Goal: Transaction & Acquisition: Purchase product/service

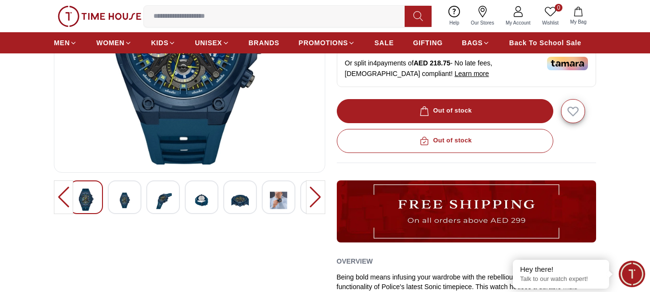
scroll to position [289, 0]
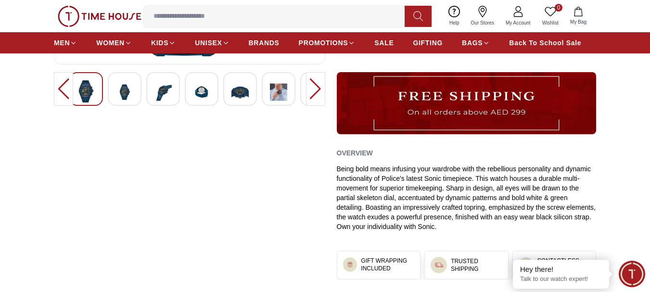
click at [237, 89] on img at bounding box center [239, 92] width 17 height 24
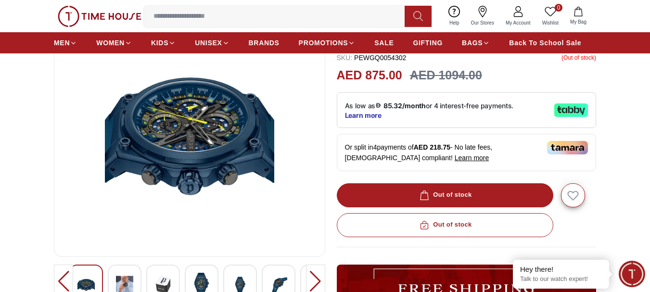
scroll to position [144, 0]
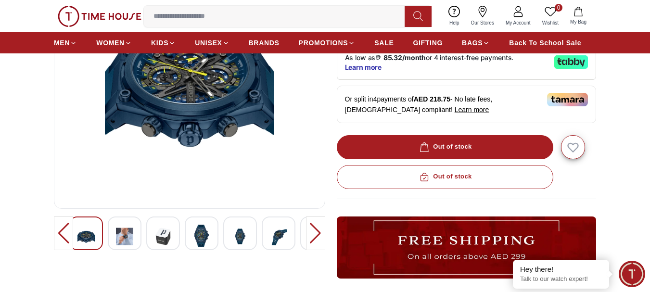
click at [157, 238] on img at bounding box center [162, 237] width 17 height 24
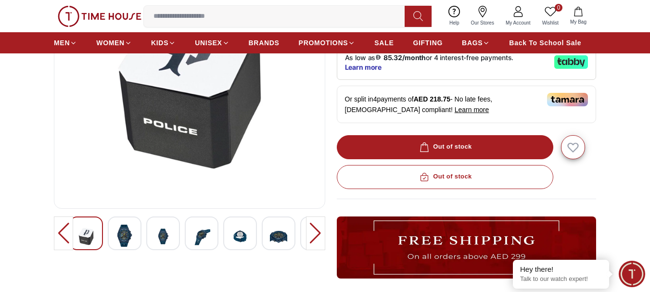
scroll to position [96, 0]
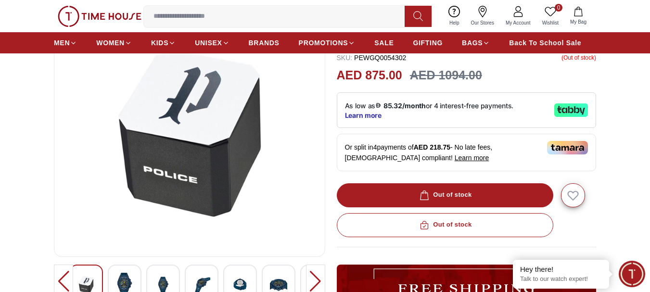
click at [122, 281] on img at bounding box center [124, 284] width 17 height 22
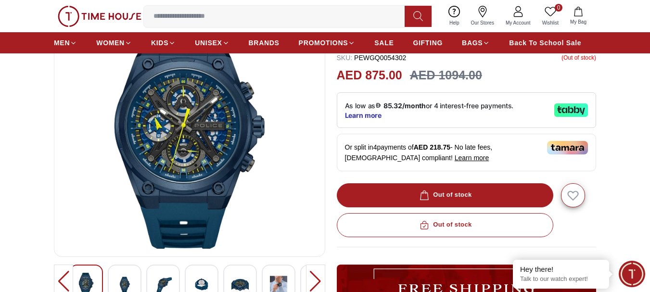
click at [153, 274] on div at bounding box center [163, 282] width 34 height 34
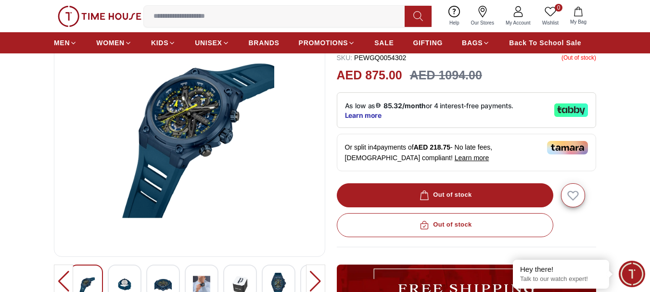
click at [193, 268] on div at bounding box center [202, 282] width 34 height 34
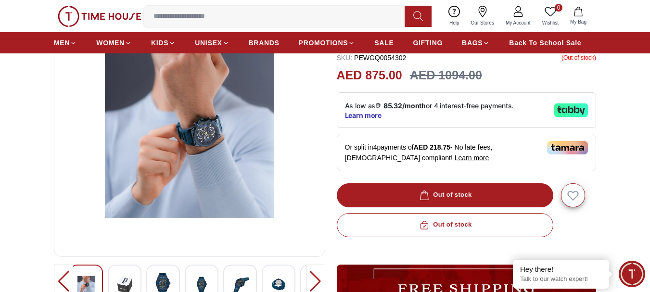
click at [197, 277] on img at bounding box center [201, 285] width 17 height 24
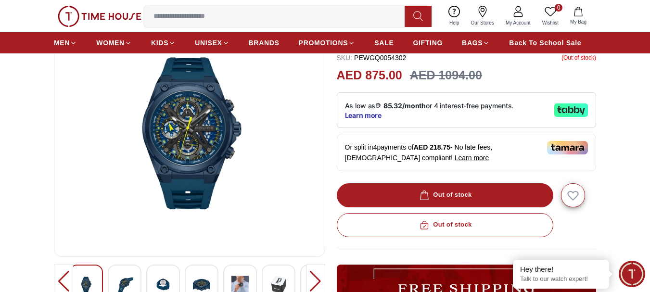
click at [197, 277] on img at bounding box center [201, 285] width 17 height 24
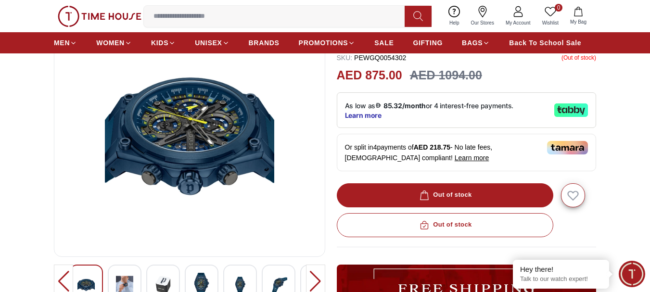
click at [190, 275] on div at bounding box center [202, 282] width 34 height 34
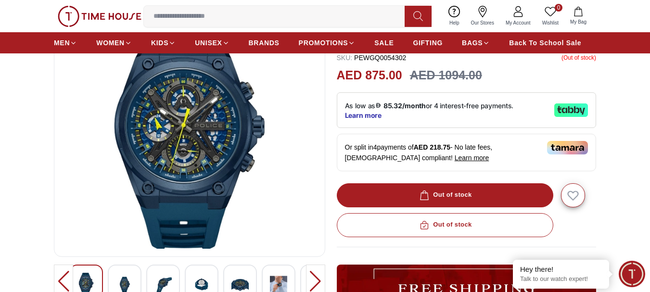
click at [189, 276] on div at bounding box center [202, 282] width 34 height 34
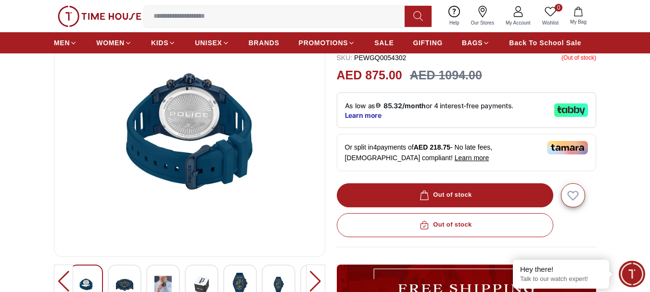
click at [189, 276] on div at bounding box center [202, 282] width 34 height 34
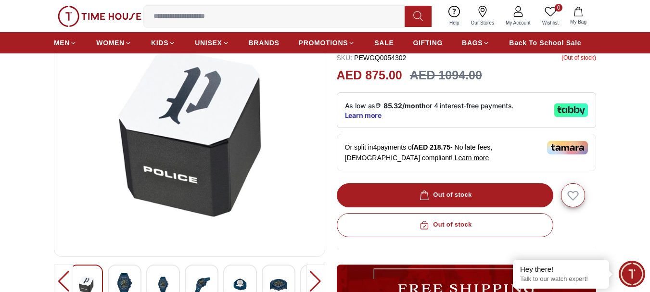
click at [189, 276] on div at bounding box center [202, 282] width 34 height 34
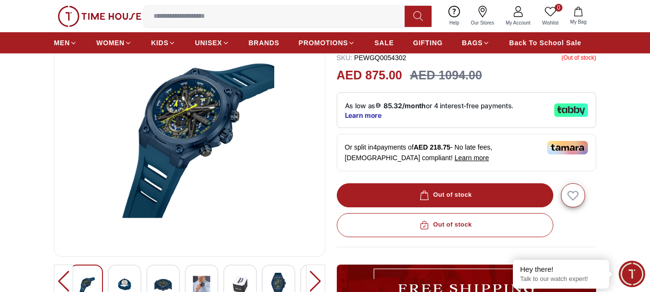
click at [189, 276] on div at bounding box center [202, 282] width 34 height 34
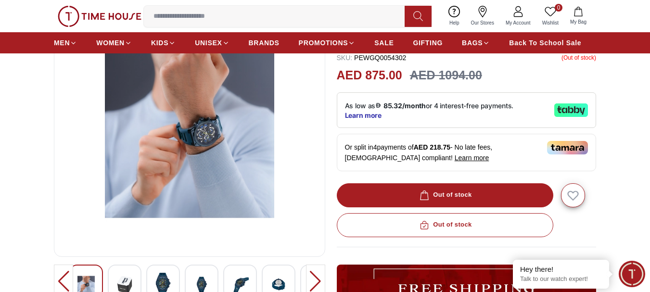
click at [188, 275] on div at bounding box center [202, 282] width 34 height 34
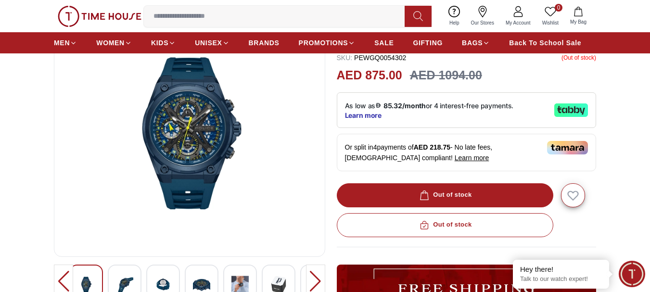
click at [188, 275] on div at bounding box center [202, 282] width 34 height 34
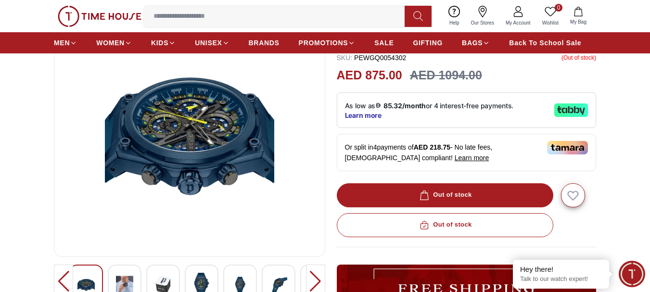
click at [188, 275] on div at bounding box center [202, 282] width 34 height 34
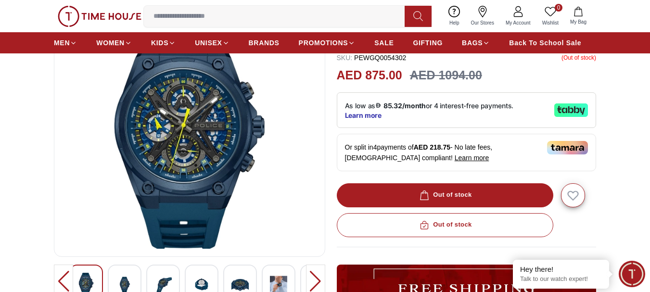
click at [188, 275] on div at bounding box center [202, 282] width 34 height 34
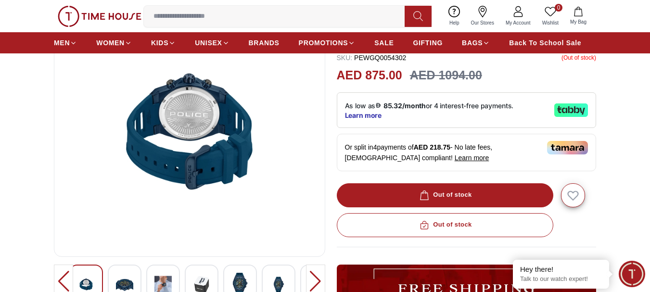
click at [188, 275] on div at bounding box center [202, 282] width 34 height 34
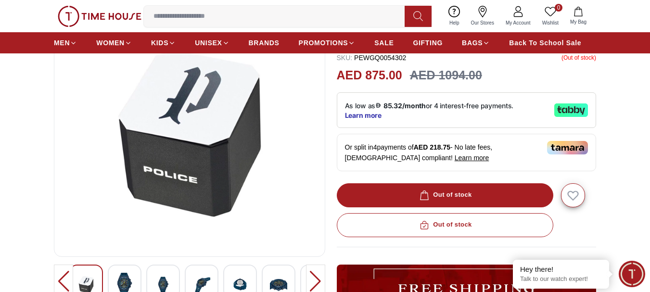
click at [187, 275] on div at bounding box center [202, 282] width 34 height 34
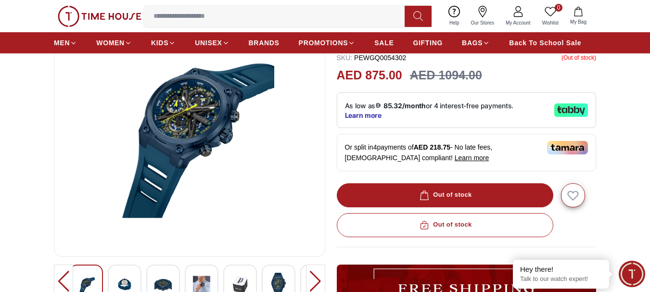
click at [234, 274] on div at bounding box center [189, 282] width 241 height 34
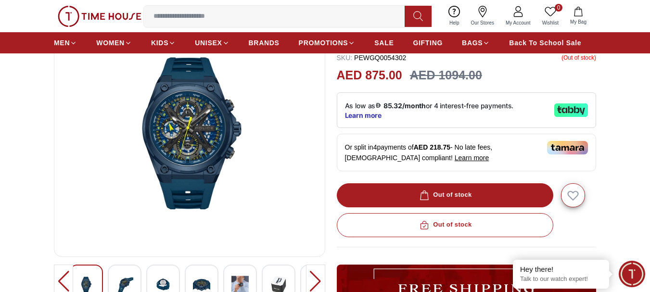
click at [269, 279] on div at bounding box center [279, 282] width 34 height 34
